Goal: Information Seeking & Learning: Learn about a topic

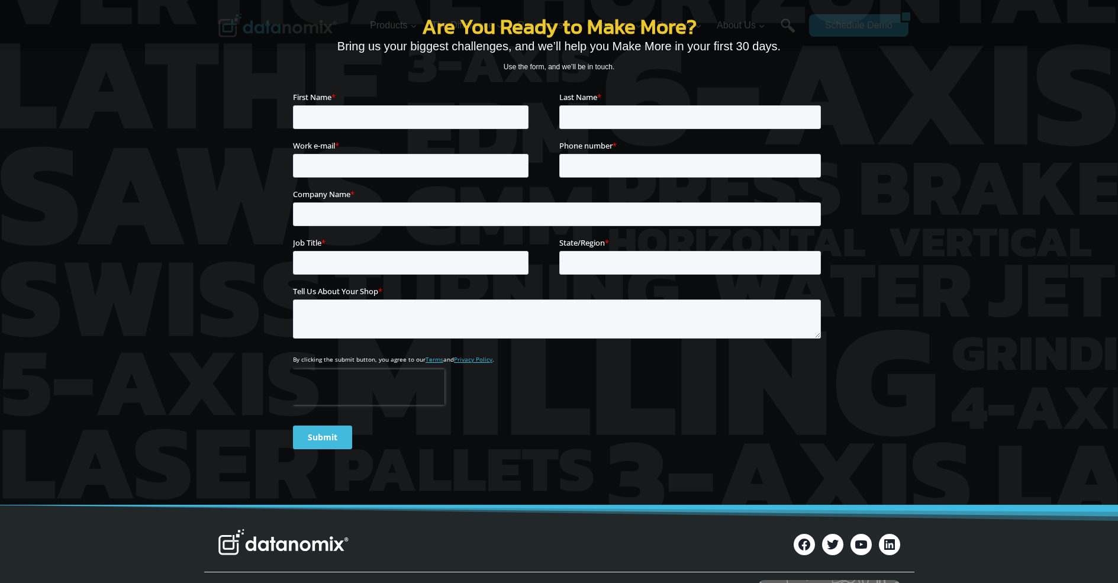
scroll to position [4199, 0]
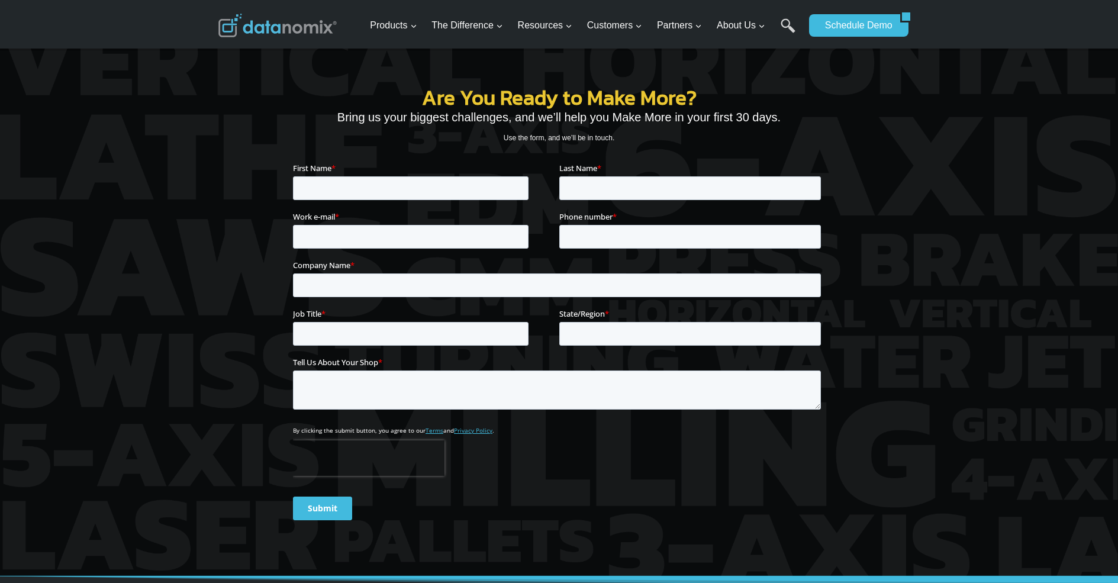
click at [277, 25] on img at bounding box center [277, 26] width 118 height 24
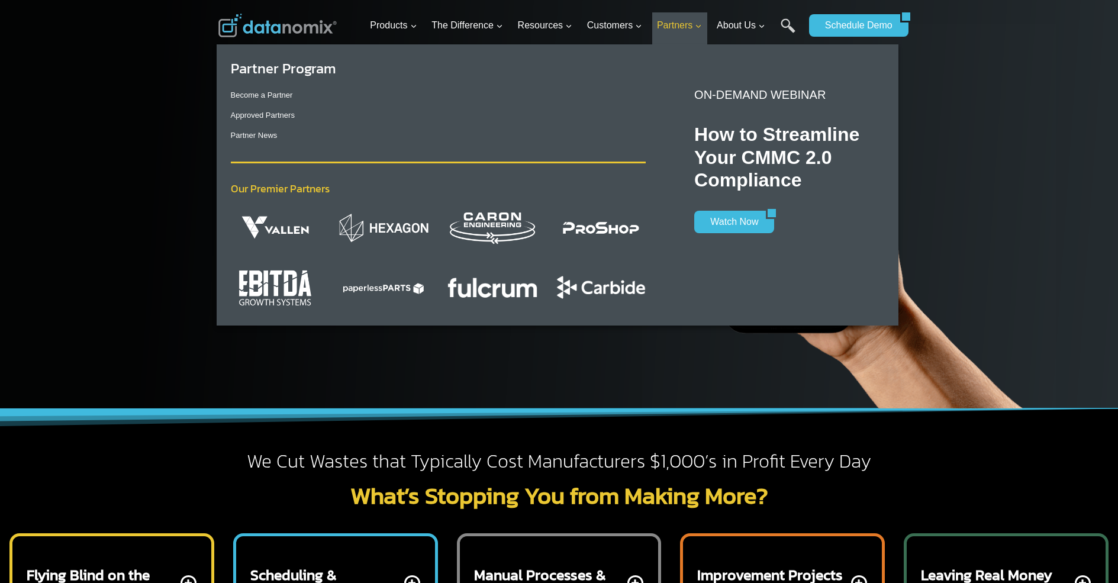
click at [680, 25] on span "Partners Expand" at bounding box center [679, 25] width 45 height 15
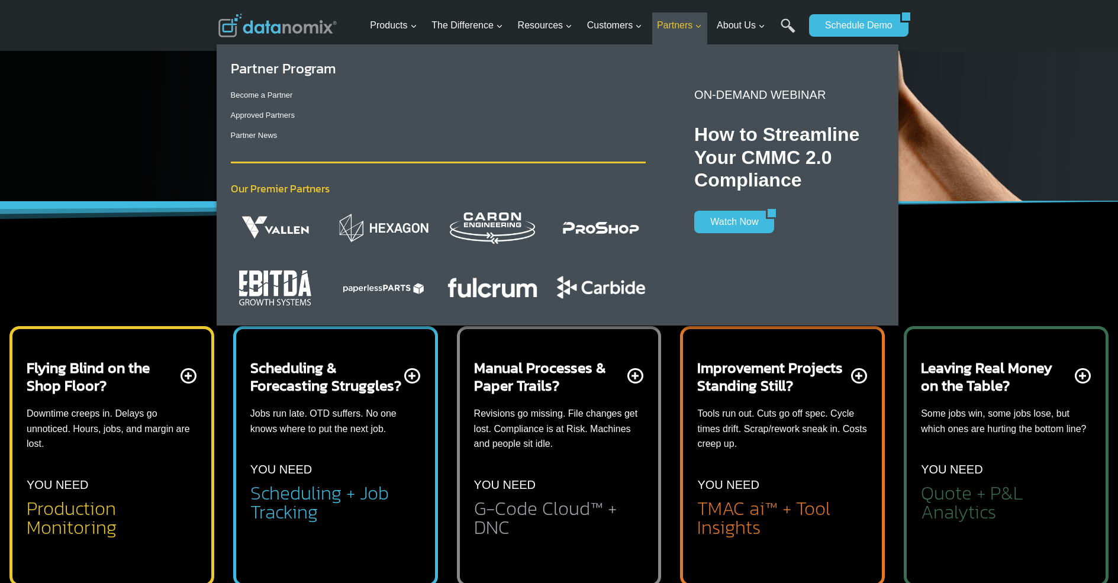
scroll to position [240, 0]
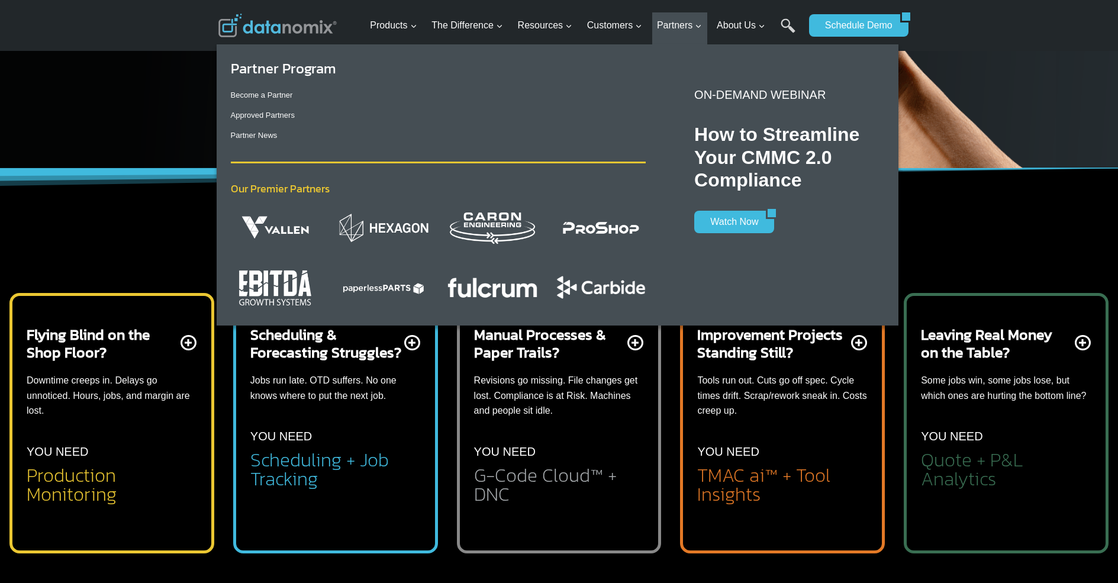
click at [602, 228] on img "Primary Navigation" at bounding box center [600, 228] width 89 height 30
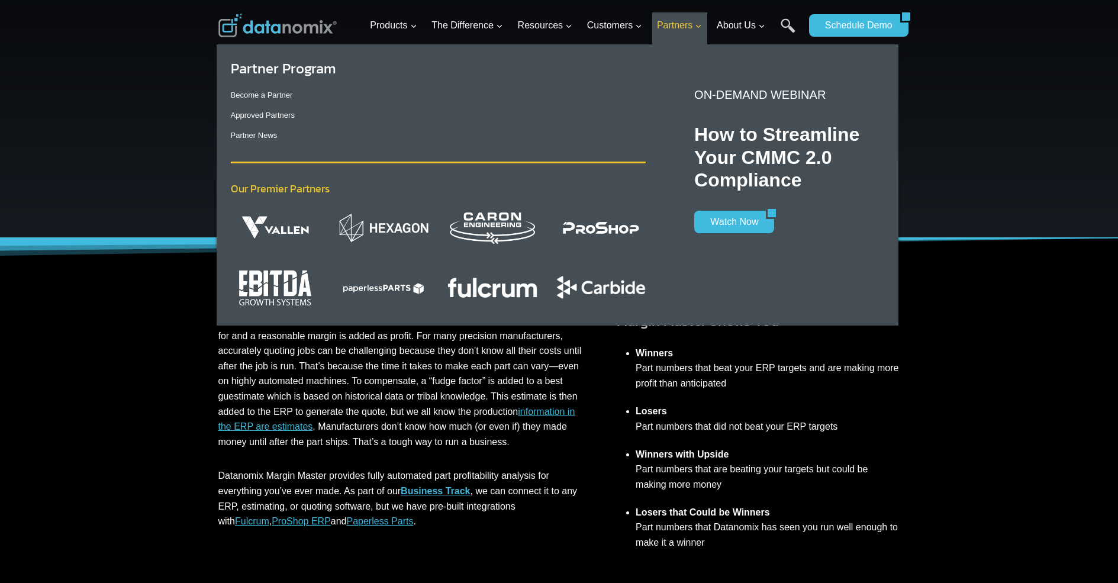
click at [680, 25] on span "Partners Expand" at bounding box center [679, 25] width 45 height 15
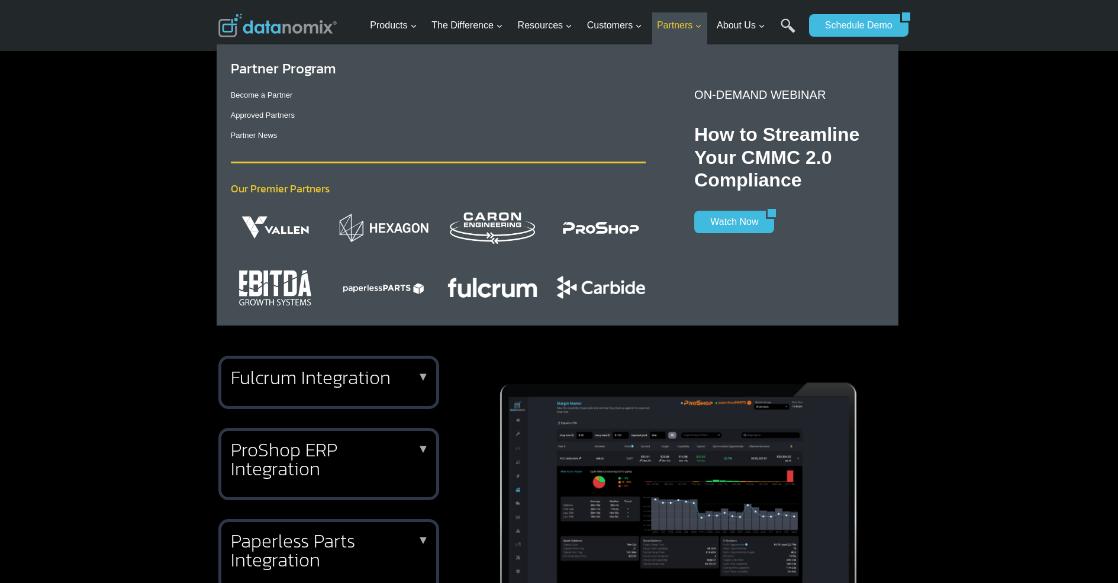
scroll to position [315, 0]
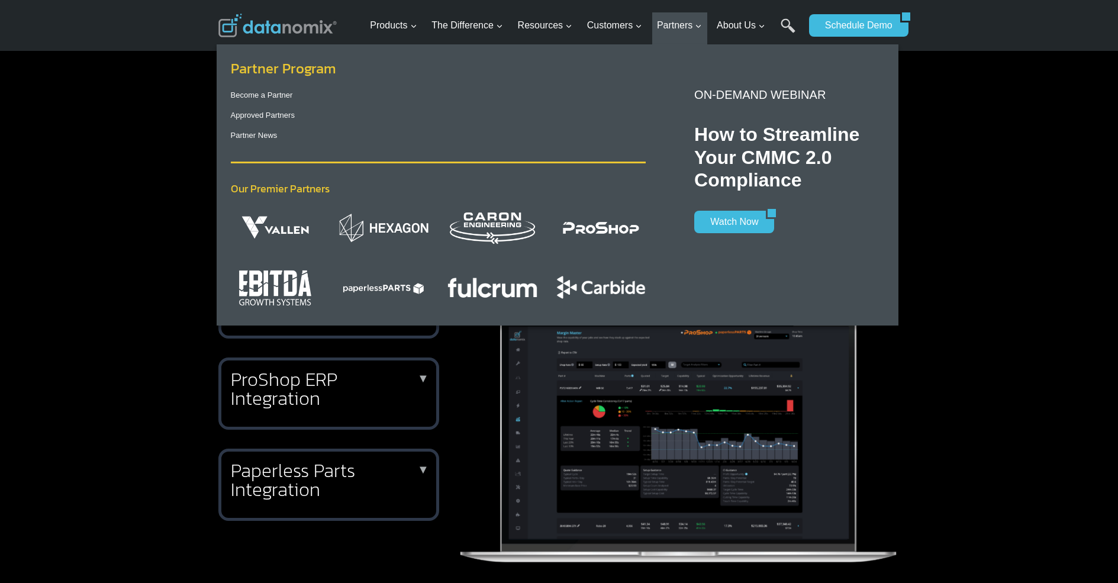
click at [284, 68] on link "Partner Program" at bounding box center [283, 68] width 105 height 21
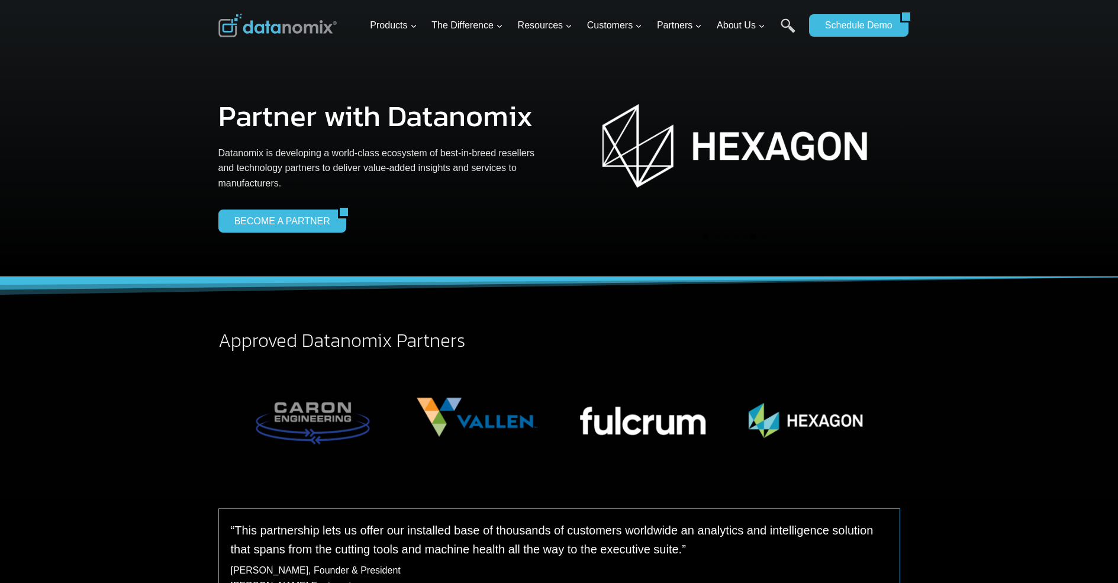
click at [753, 237] on button "Go to slide 6" at bounding box center [753, 237] width 6 height 6
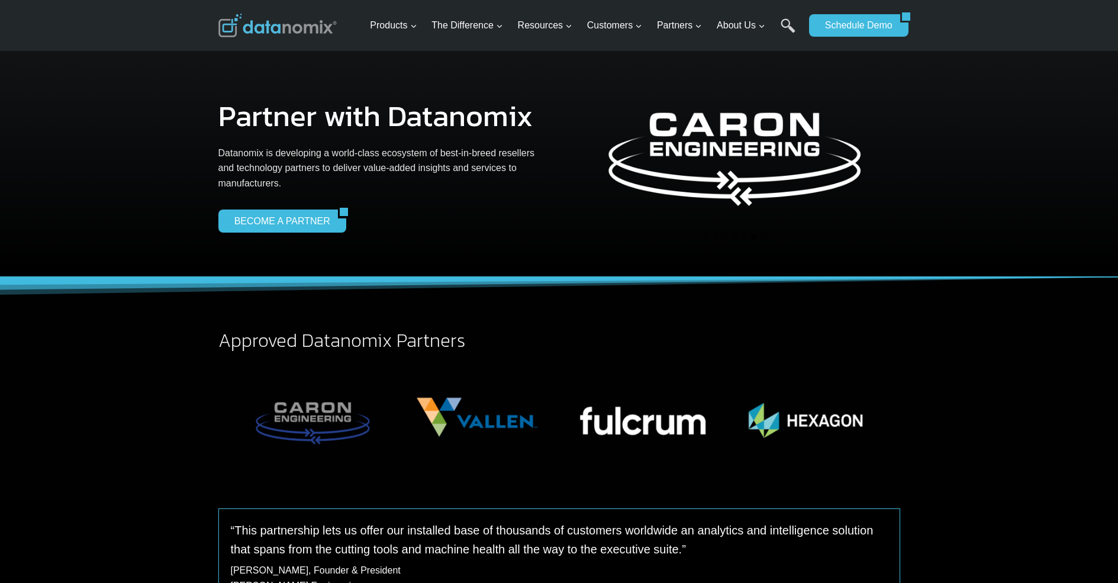
scroll to position [81, 0]
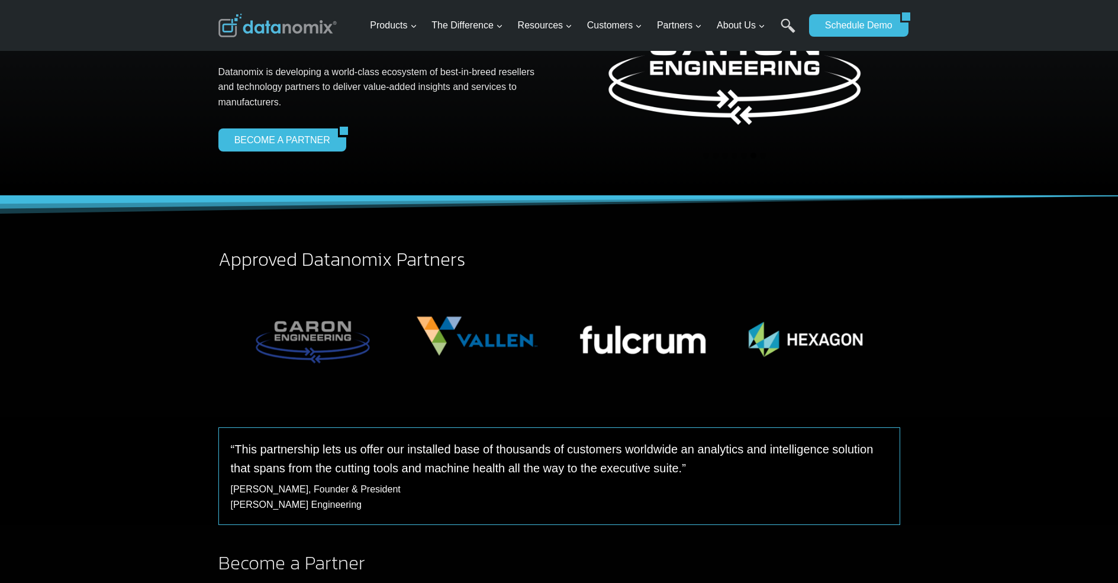
click at [277, 25] on img at bounding box center [277, 26] width 118 height 24
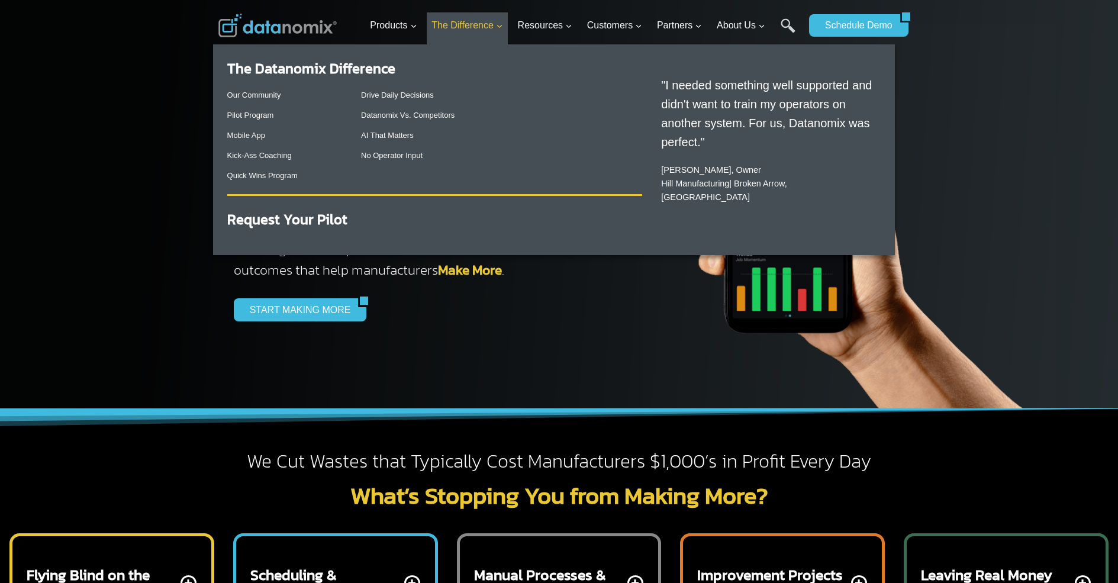
click at [472, 25] on span "The Difference Expand" at bounding box center [467, 25] width 72 height 15
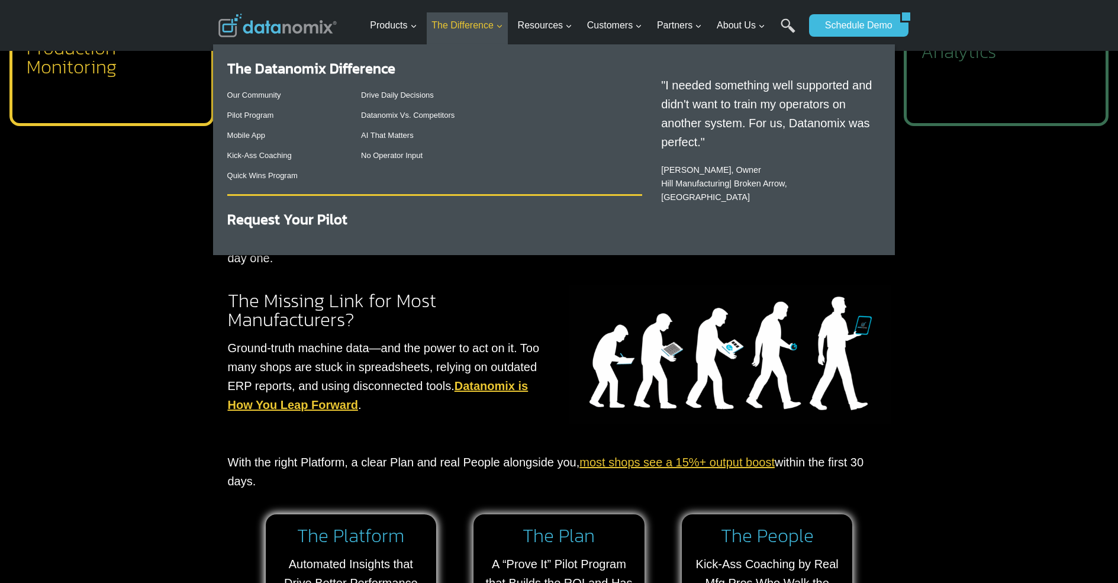
scroll to position [35, 0]
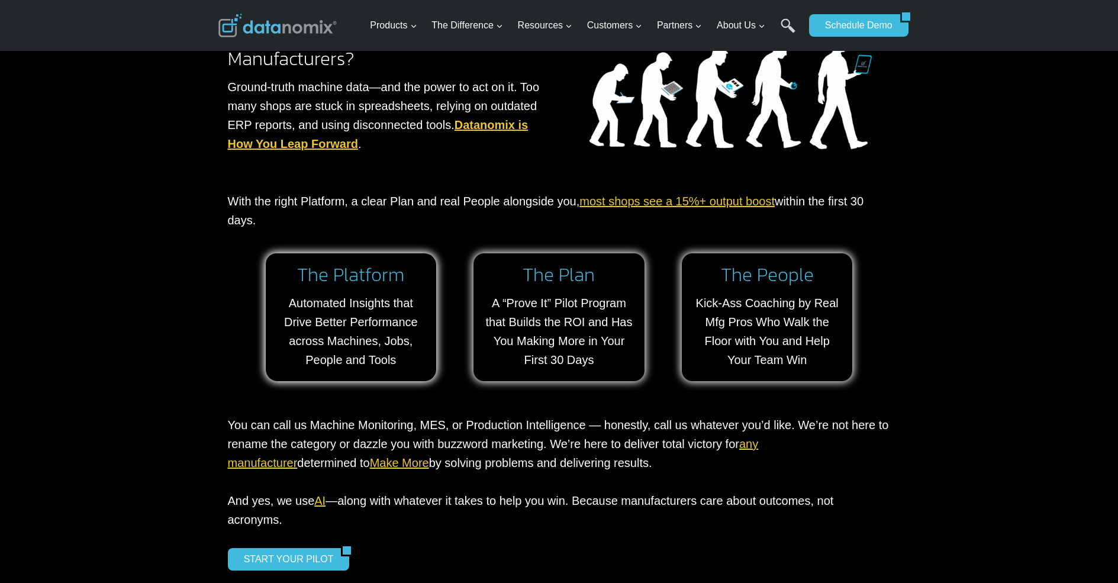
scroll to position [1018, 0]
